Goal: Task Accomplishment & Management: Complete application form

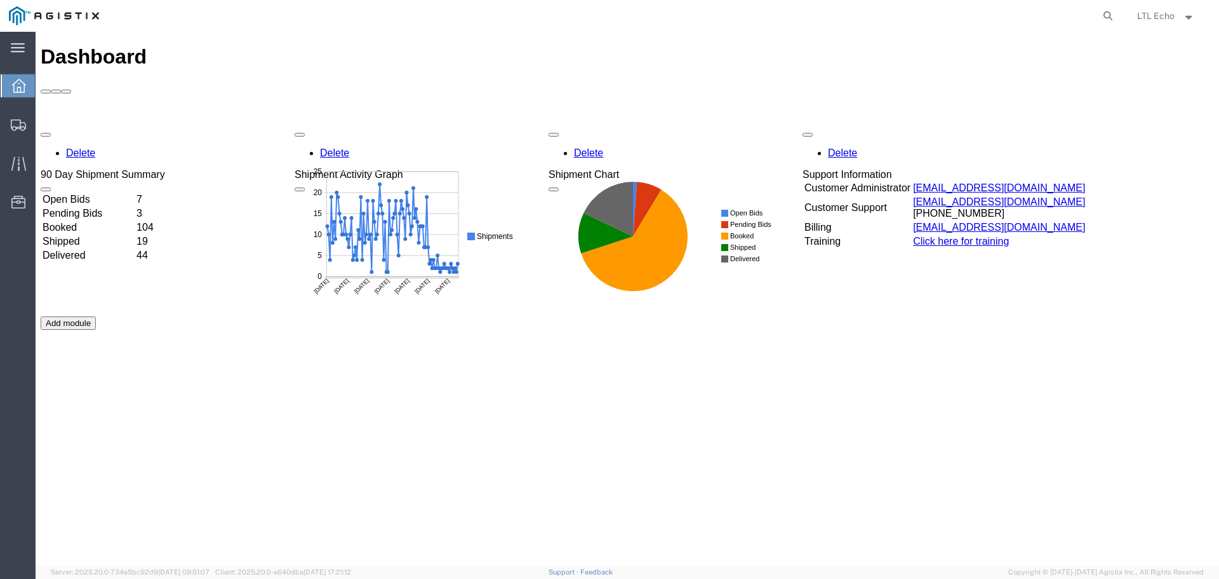
drag, startPoint x: 1109, startPoint y: 13, endPoint x: 1103, endPoint y: 30, distance: 18.5
click at [1109, 13] on icon at bounding box center [1108, 16] width 18 height 18
click at [916, 14] on input "search" at bounding box center [906, 16] width 386 height 30
paste input "57052509"
type input "57052509"
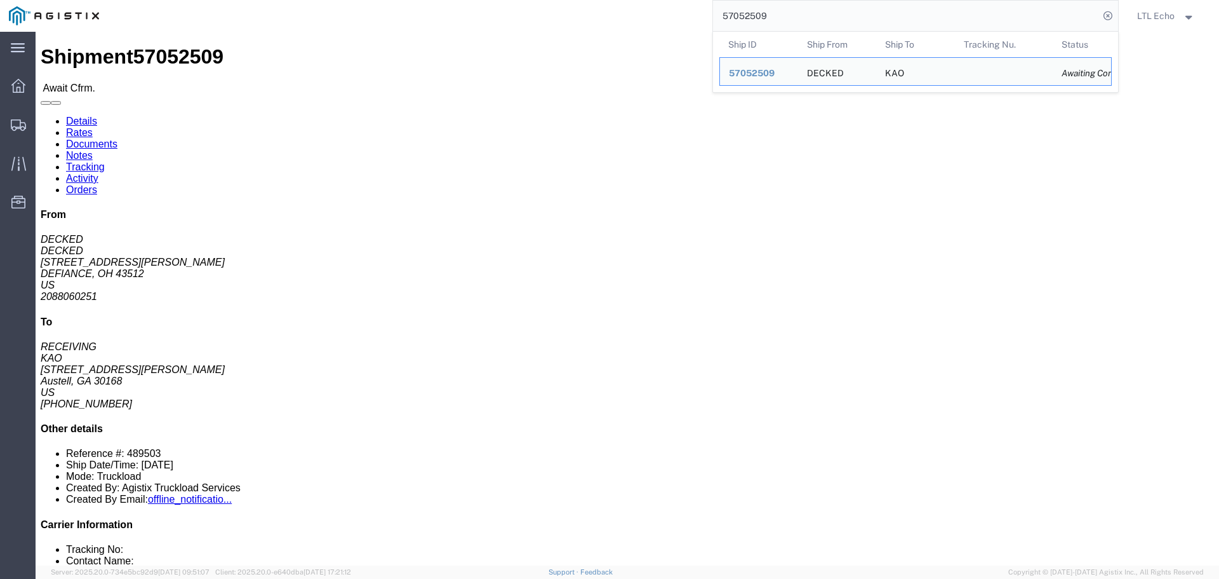
click b "489503"
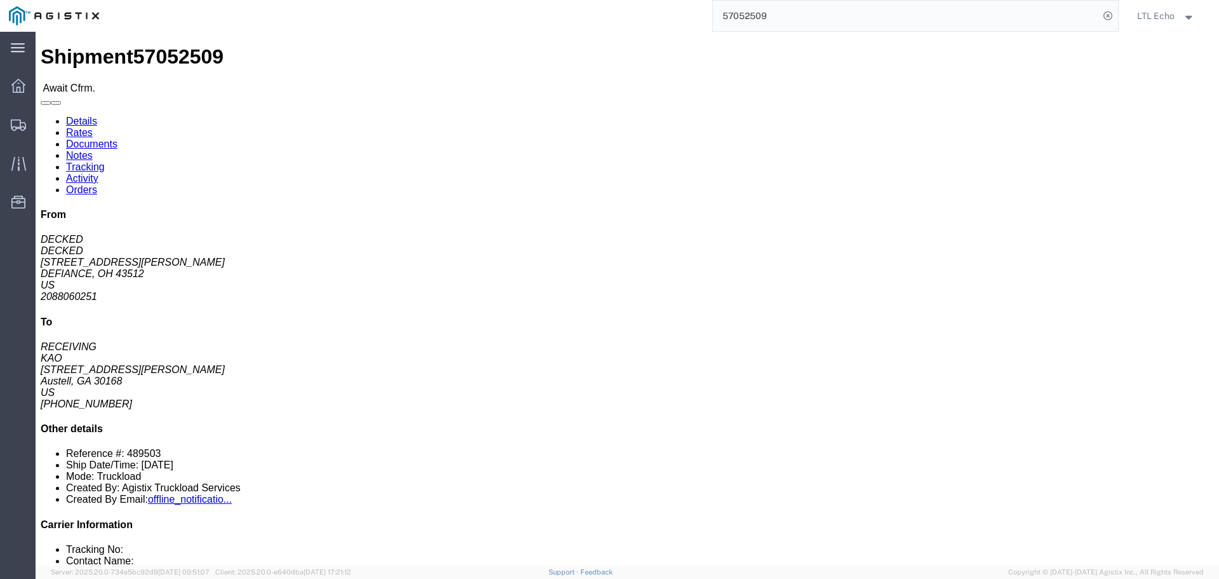
copy b "489503"
click link "Rates"
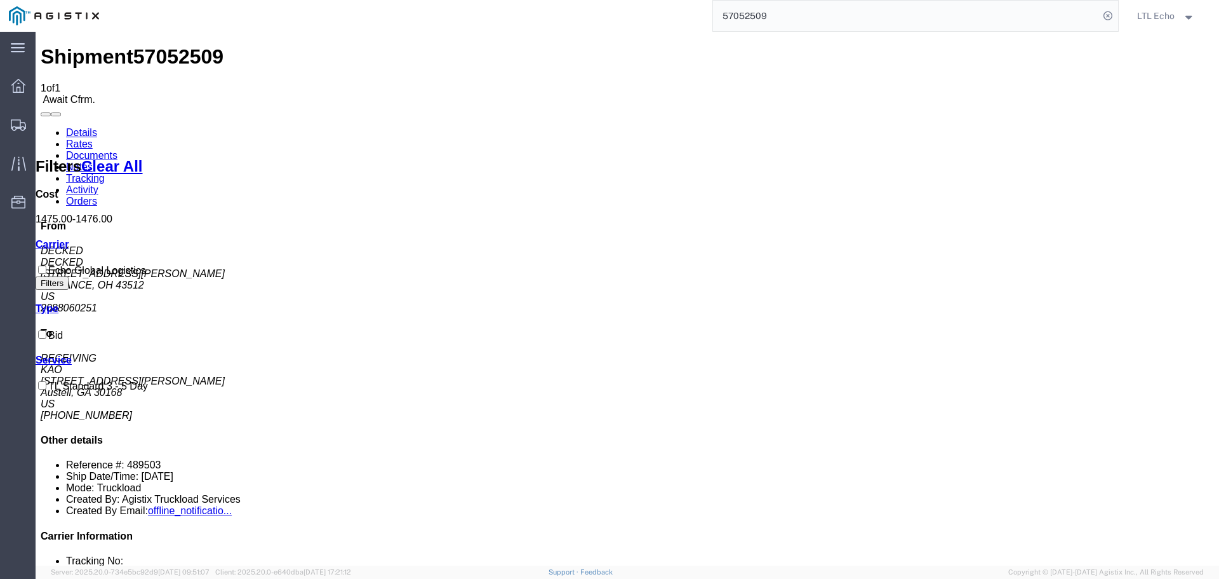
click at [79, 127] on link "Details" at bounding box center [81, 132] width 31 height 11
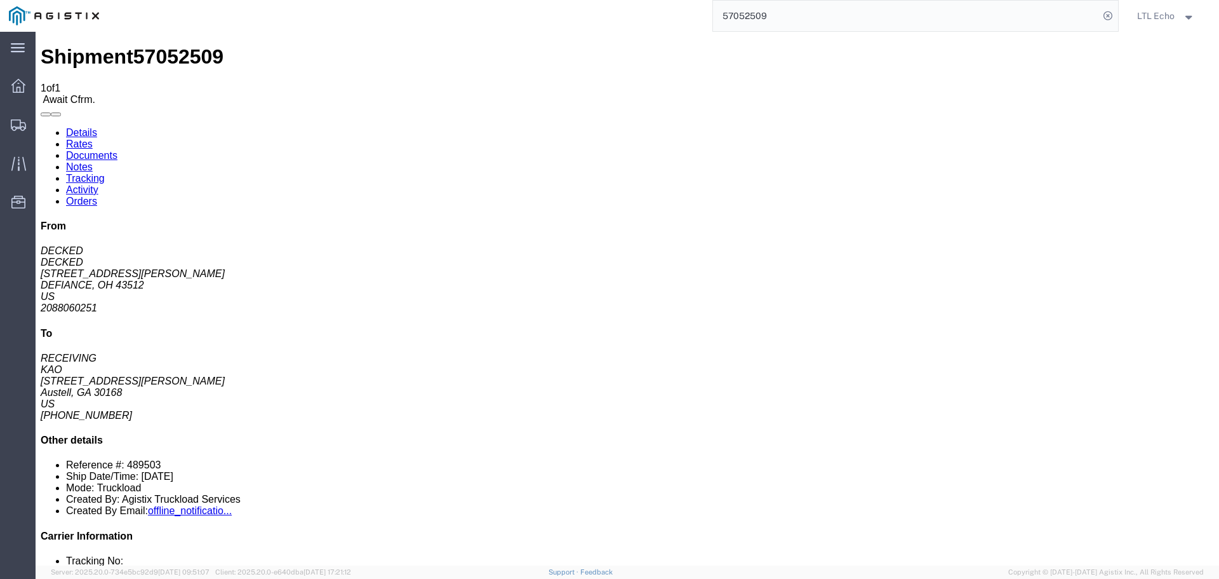
click b "4177770"
copy b "4177770"
click link "Confirm"
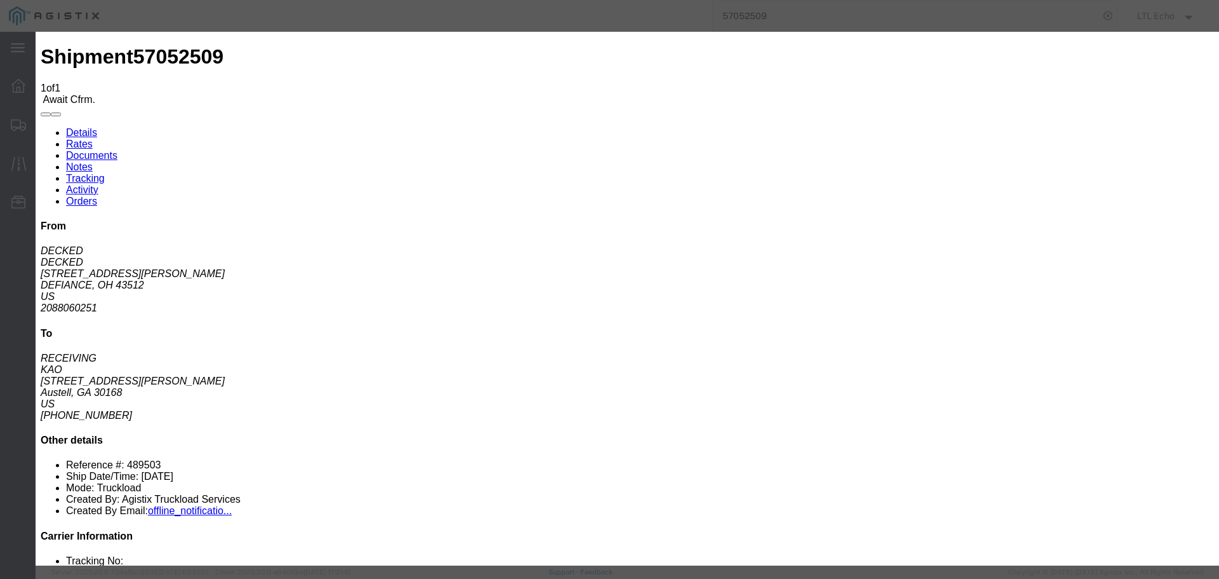
click div
click input "checkbox"
checkbox input "true"
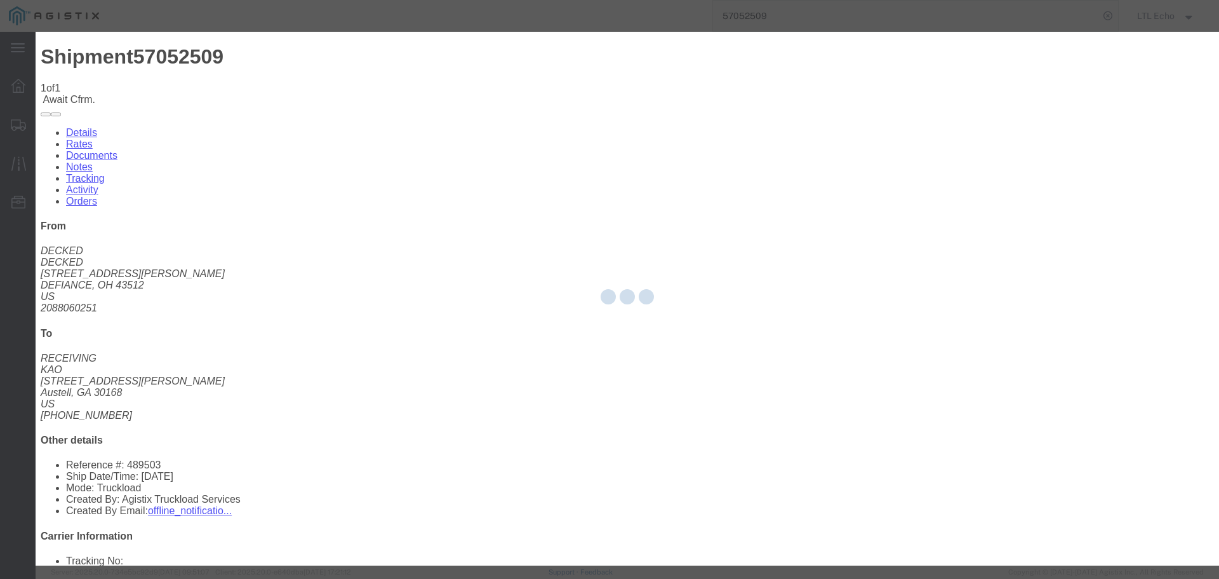
type input "LTL Echo"
type input "+ 8005116111"
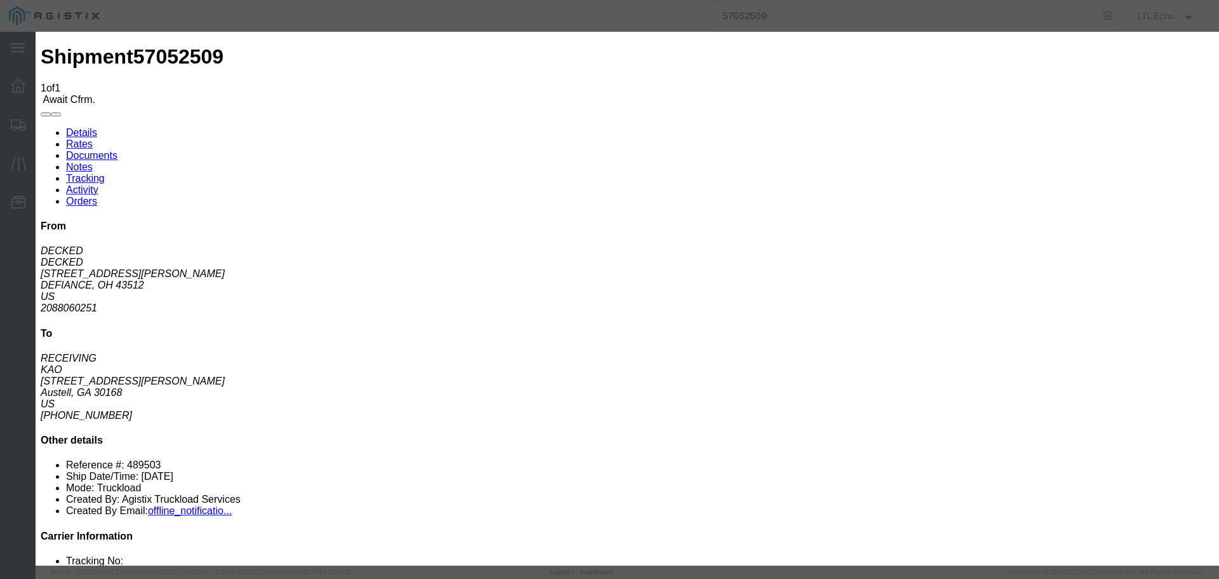
click input "text"
type input "64622071"
click button "Submit"
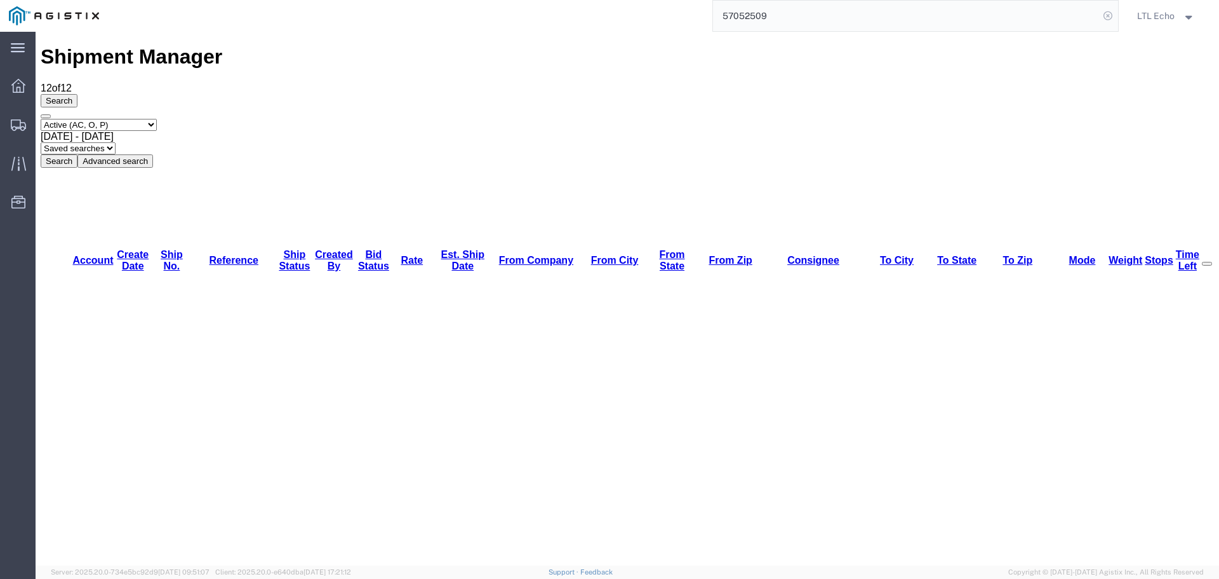
click at [1107, 19] on icon at bounding box center [1108, 16] width 18 height 18
